Goal: Task Accomplishment & Management: Manage account settings

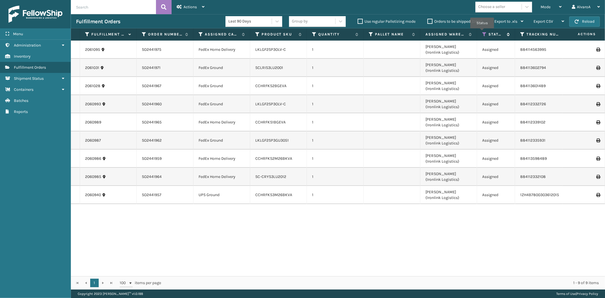
click at [482, 32] on icon at bounding box center [484, 34] width 5 height 5
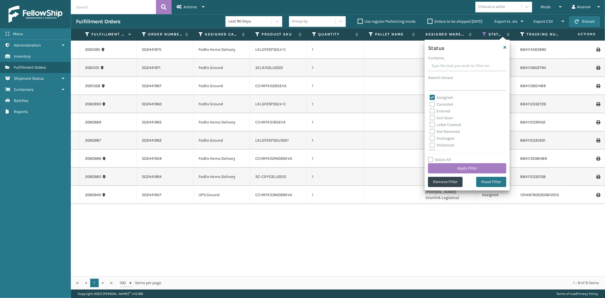
click at [434, 98] on label "Assigned" at bounding box center [441, 97] width 23 height 5
click at [430, 98] on input "Assigned" at bounding box center [430, 96] width 0 height 4
checkbox input "false"
click at [434, 121] on label "Picking" at bounding box center [440, 120] width 20 height 5
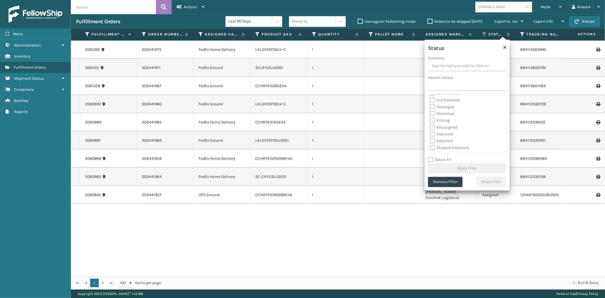
click at [430, 121] on input "Picking" at bounding box center [430, 119] width 0 height 4
checkbox input "true"
click at [449, 169] on button "Apply Filter" at bounding box center [467, 168] width 78 height 10
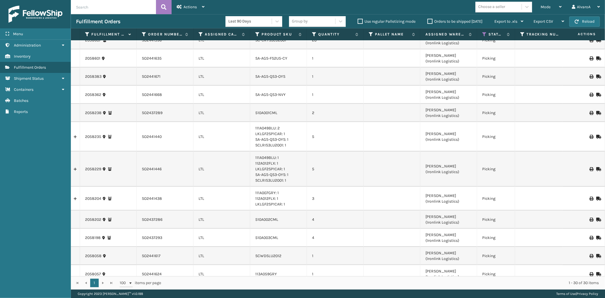
scroll to position [359, 0]
